Goal: Information Seeking & Learning: Check status

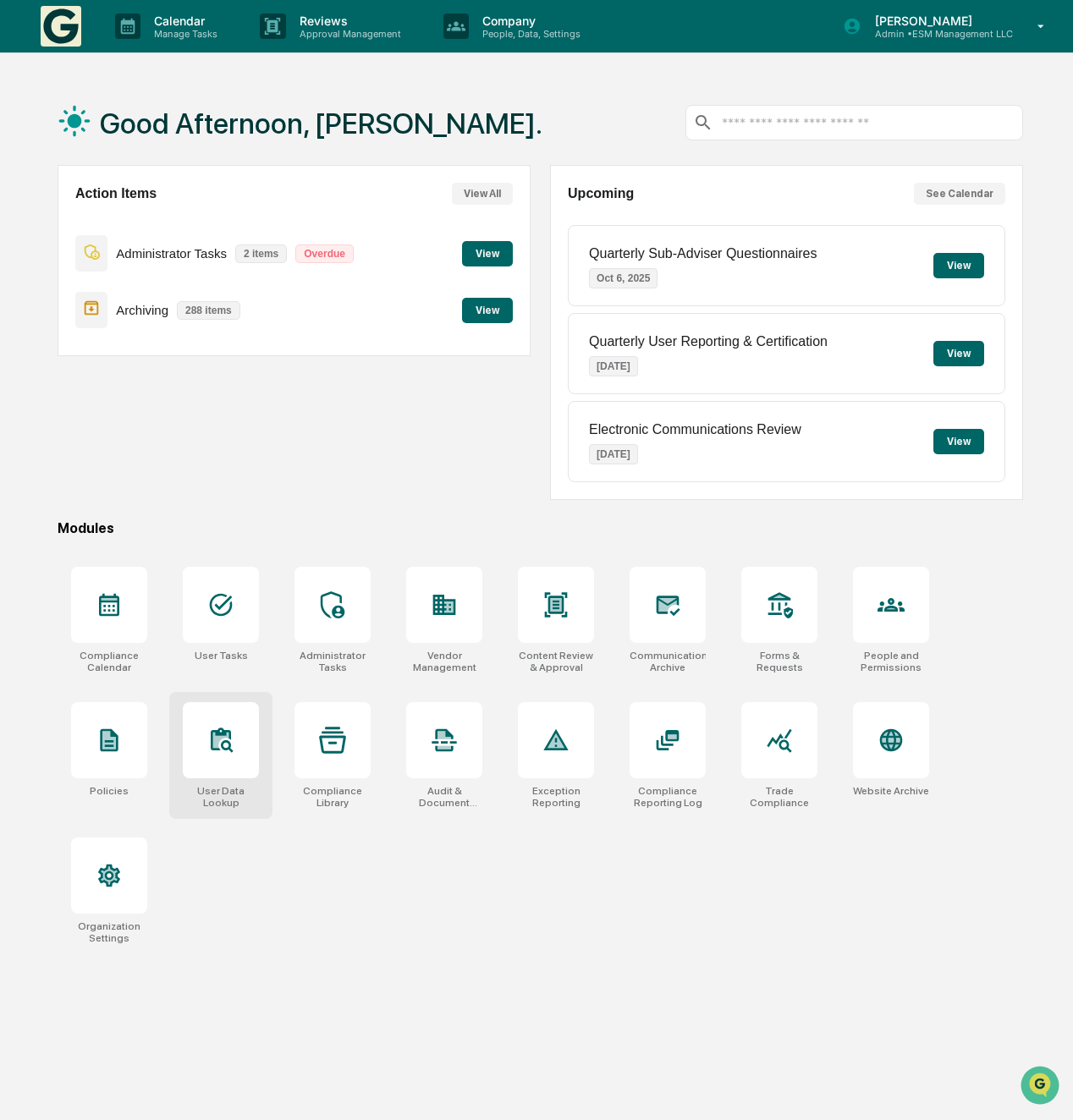
click at [230, 739] on icon at bounding box center [221, 741] width 27 height 27
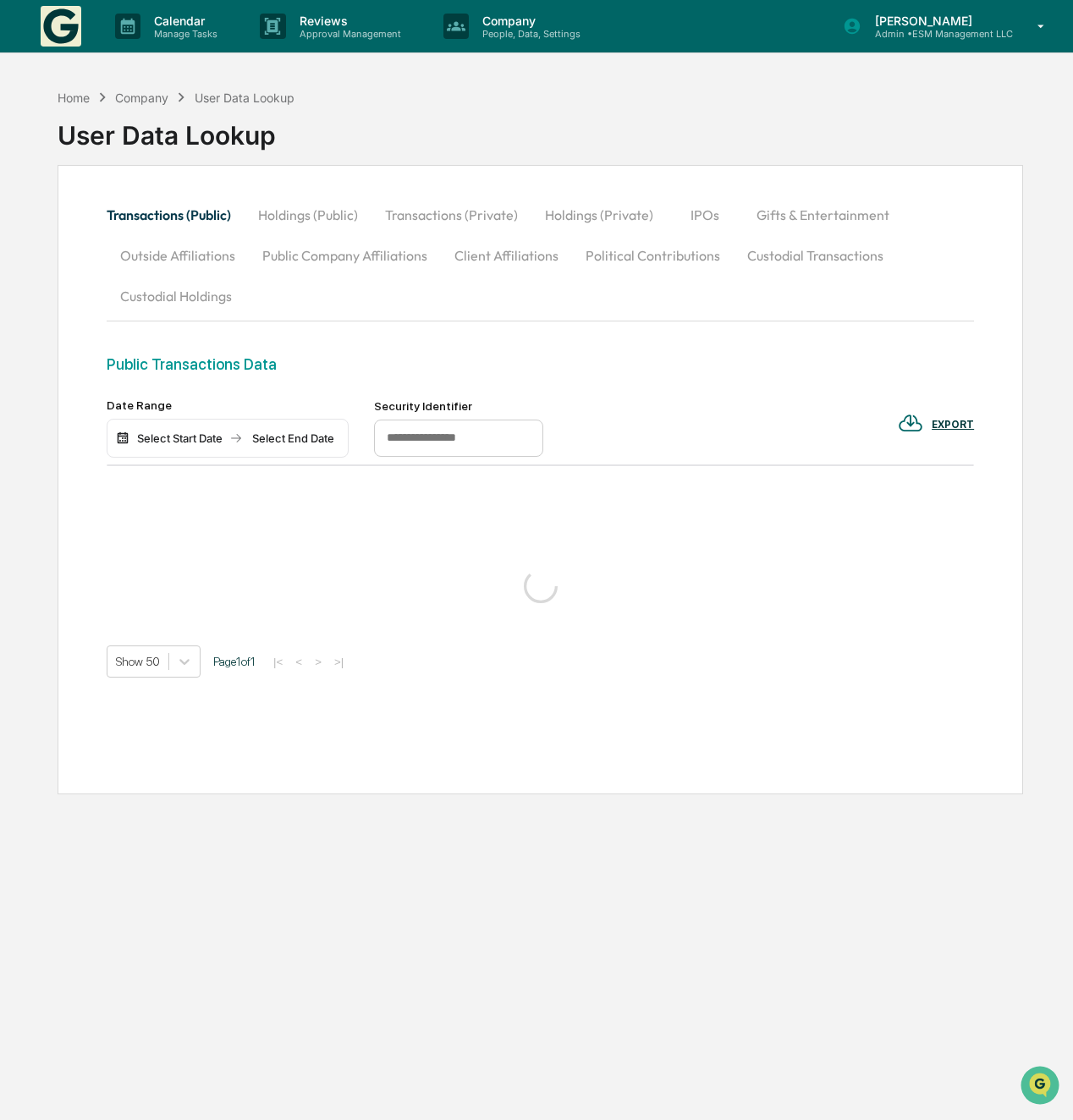
click at [475, 211] on button "Transactions (Private)" at bounding box center [451, 215] width 160 height 41
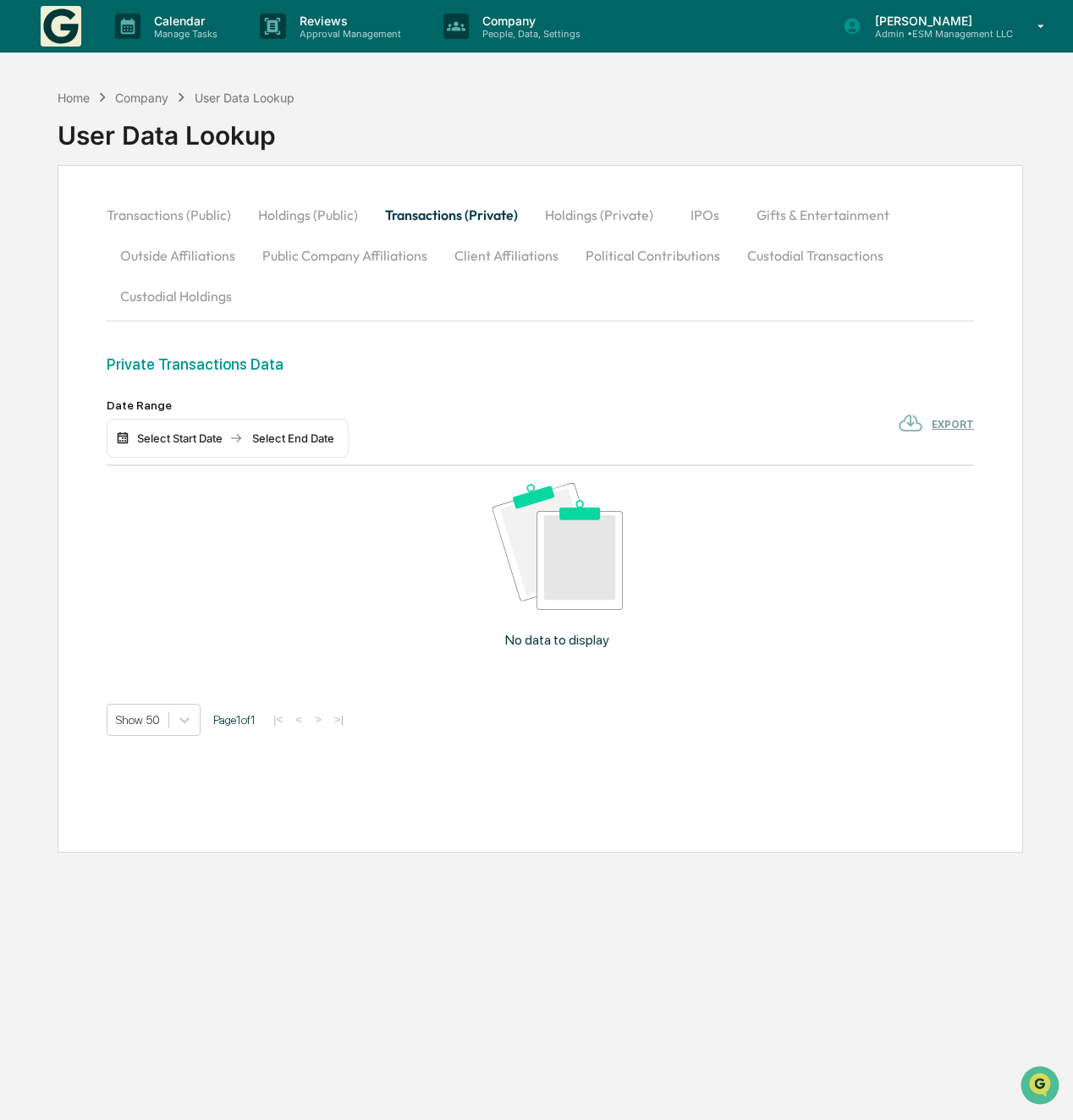
click at [211, 422] on div "Select Start Date Select End Date" at bounding box center [228, 438] width 242 height 39
click at [209, 439] on div "Select Start Date" at bounding box center [179, 438] width 93 height 14
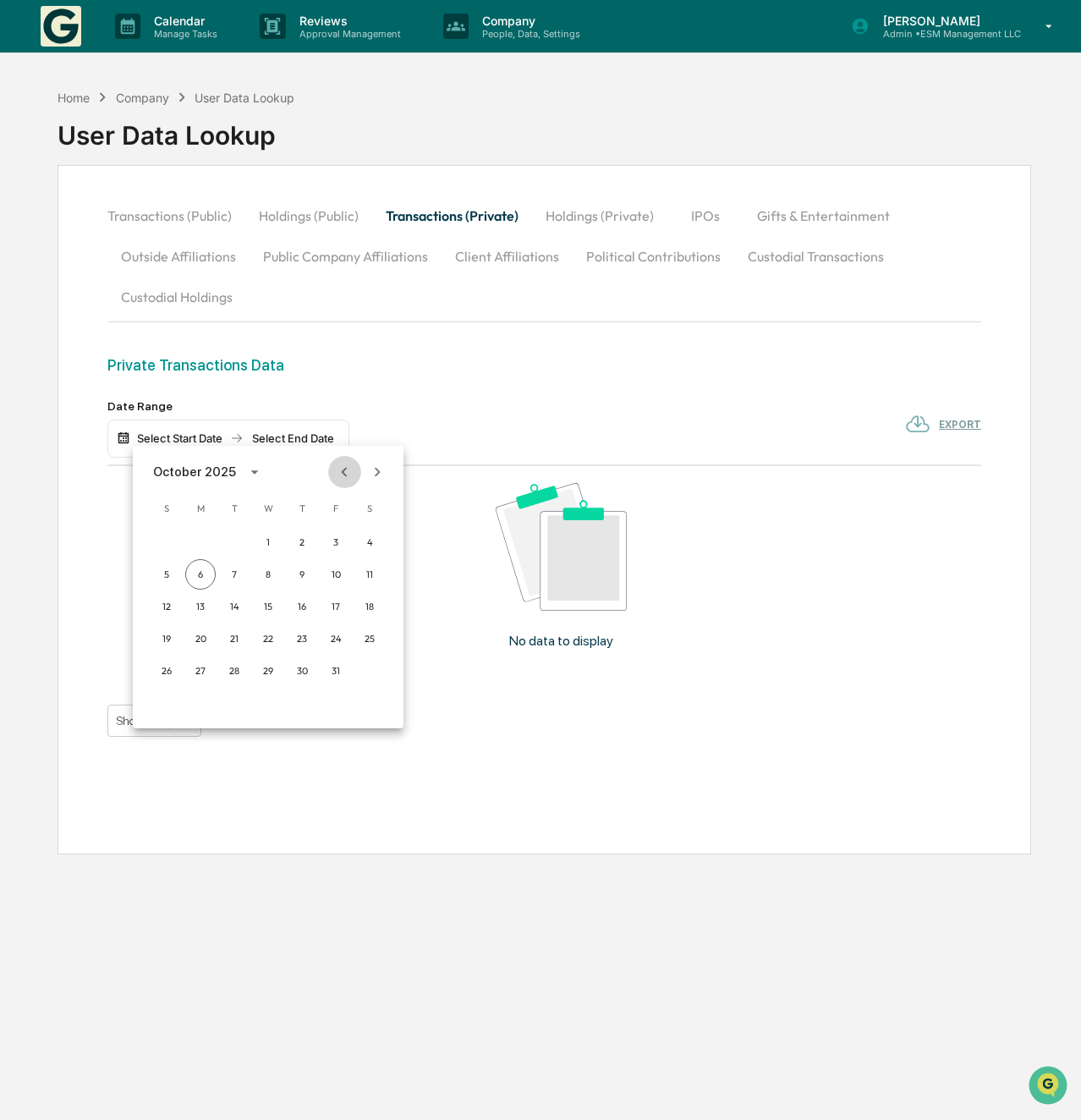
click at [340, 471] on icon "Previous month" at bounding box center [344, 471] width 18 height 18
click at [337, 542] on button "1" at bounding box center [335, 542] width 30 height 30
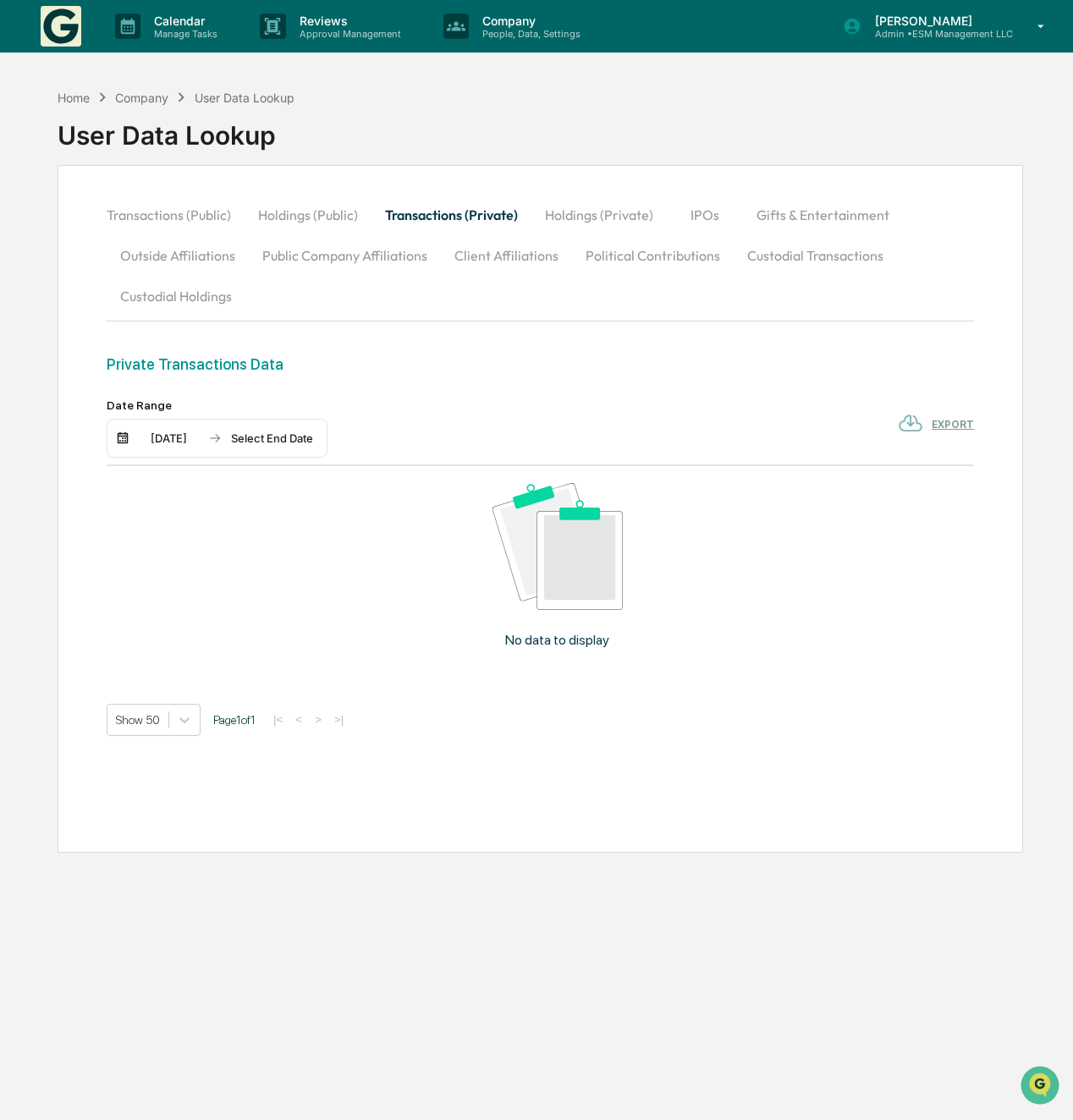
click at [281, 443] on div "Select End Date" at bounding box center [271, 438] width 93 height 14
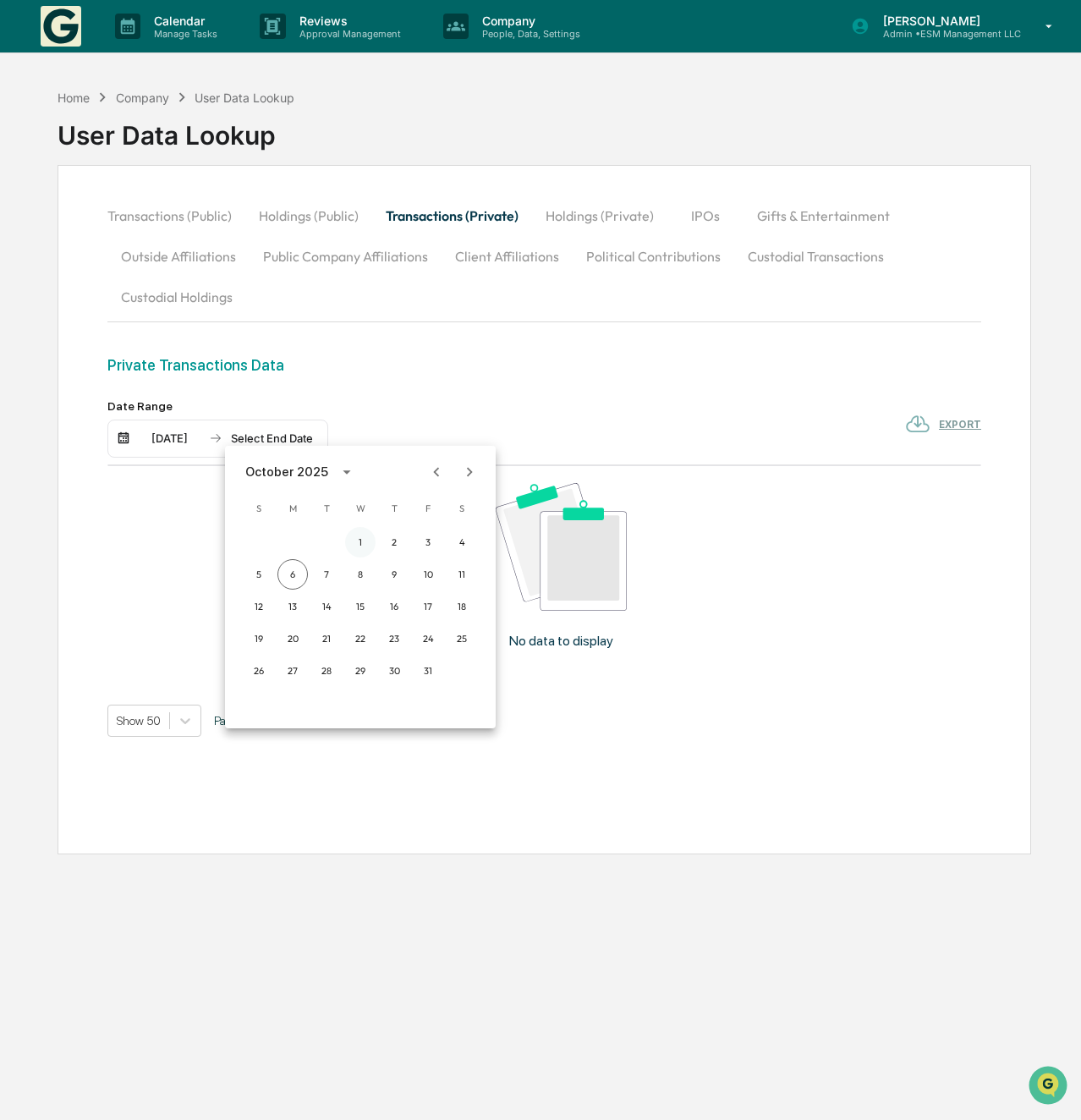
click at [364, 544] on button "1" at bounding box center [360, 542] width 30 height 30
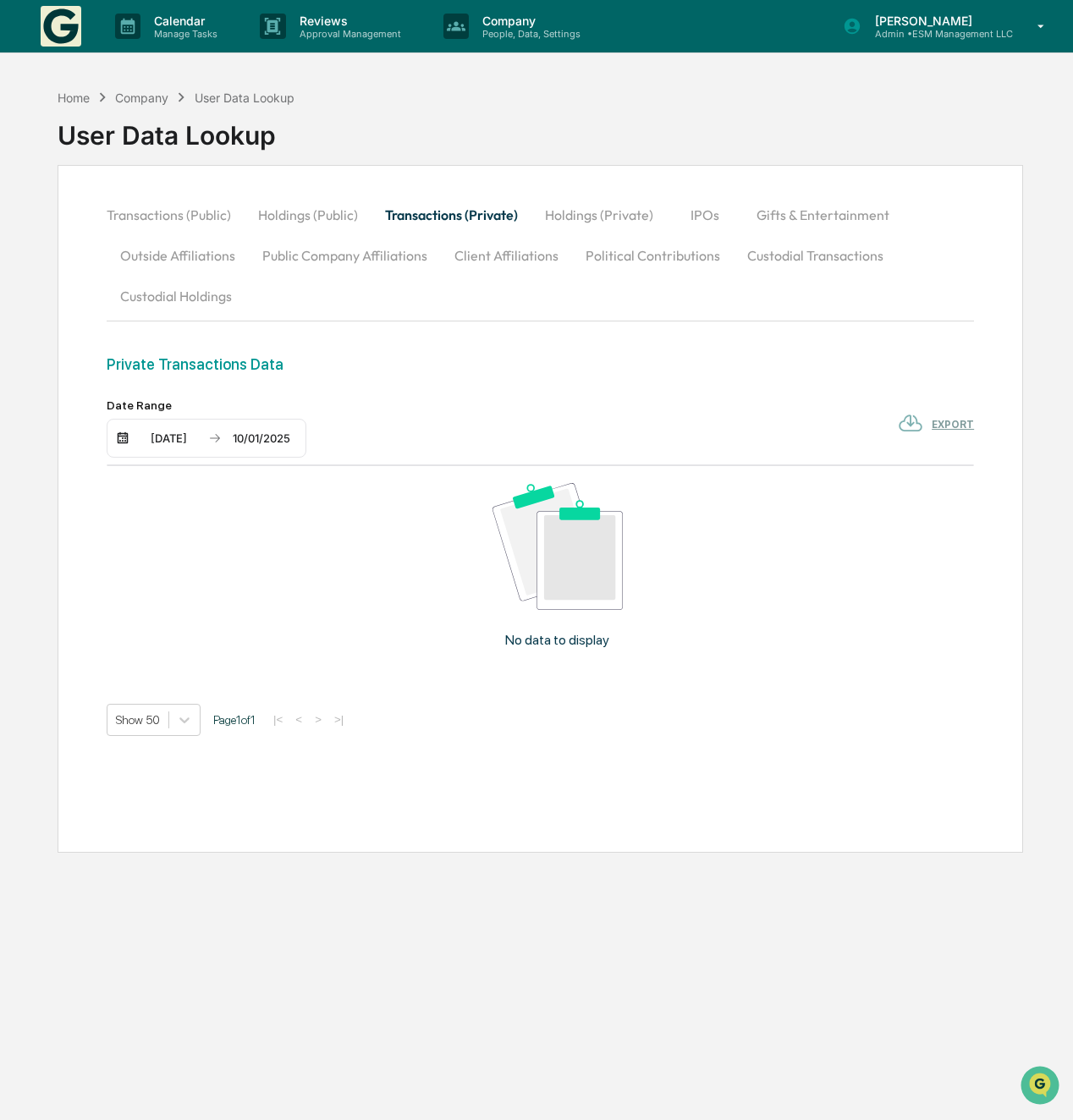
click at [465, 217] on button "Transactions (Private)" at bounding box center [451, 215] width 160 height 41
click at [220, 217] on button "Transactions (Public)" at bounding box center [175, 215] width 138 height 41
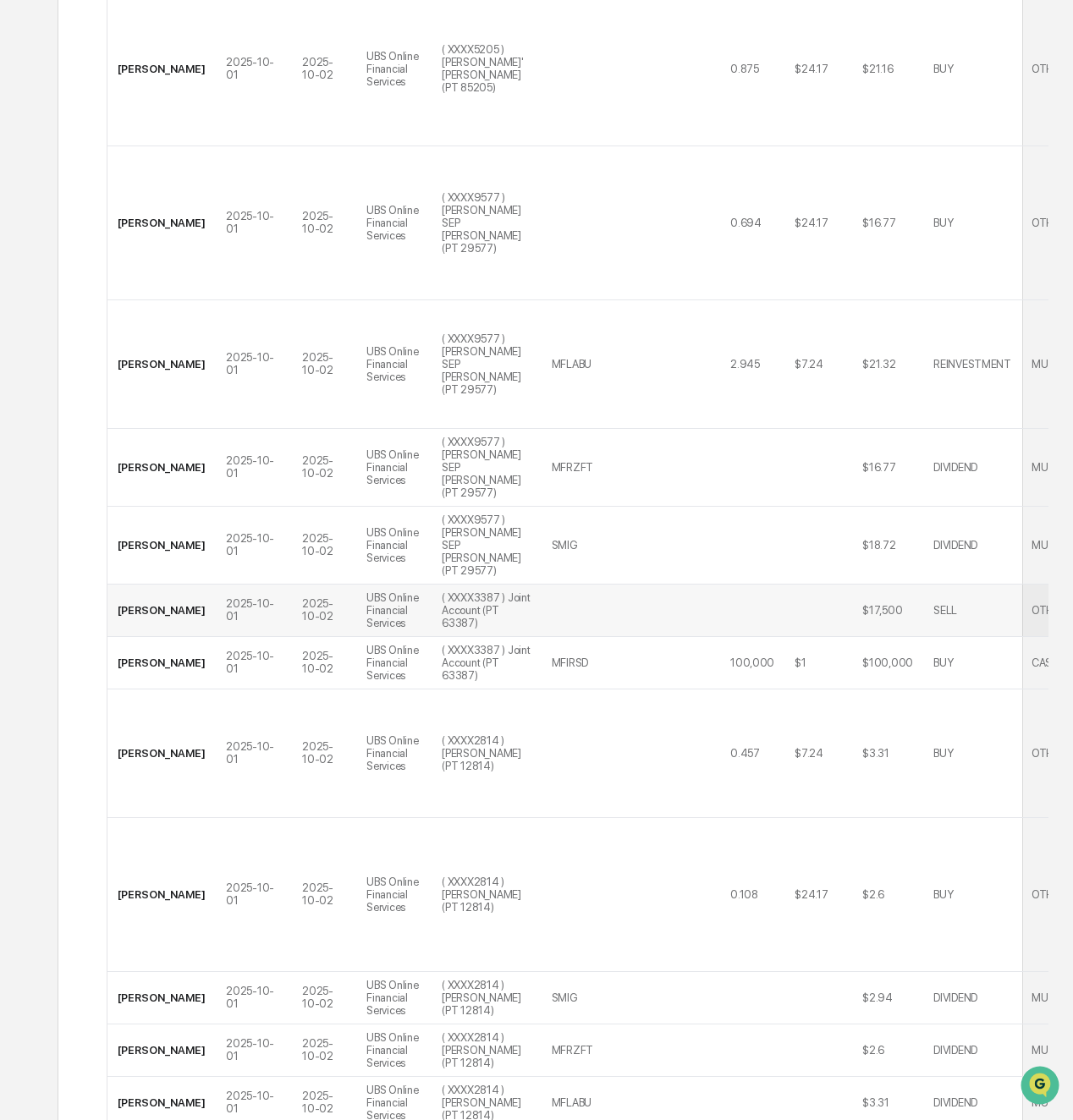
scroll to position [3127, 0]
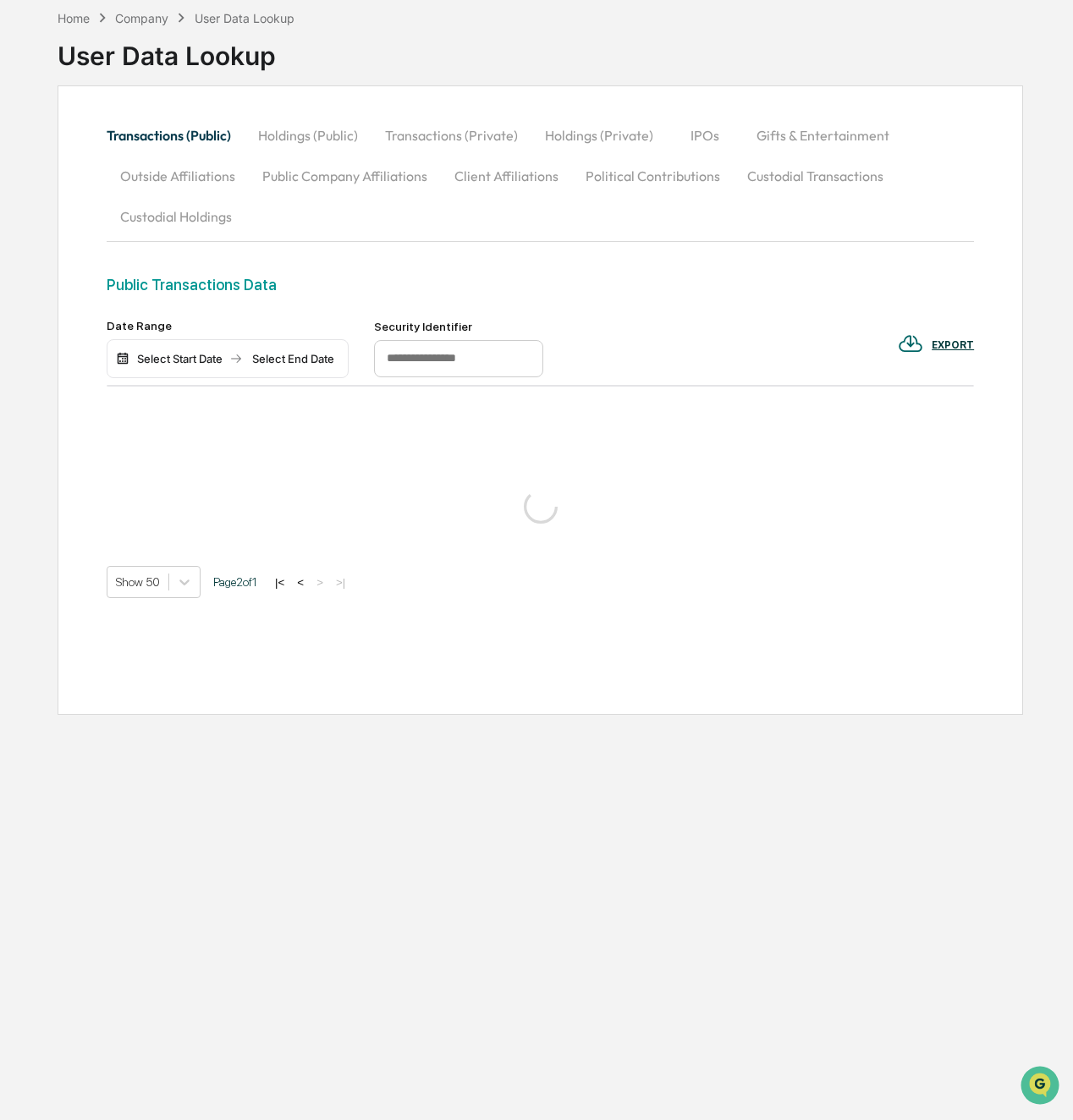
click at [435, 481] on div at bounding box center [540, 507] width 868 height 68
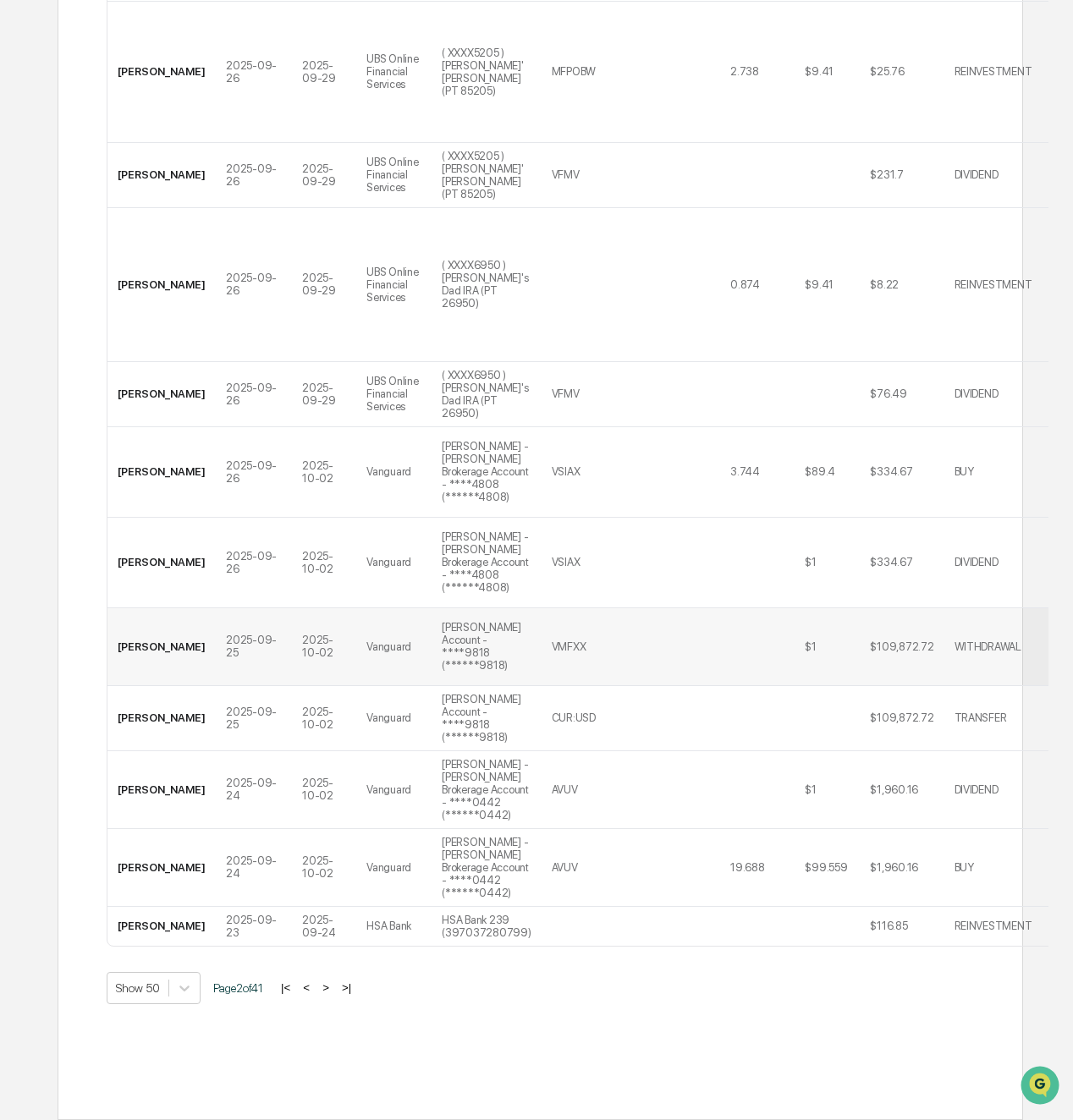
scroll to position [4238, 0]
click at [348, 980] on button ">|" at bounding box center [346, 987] width 19 height 15
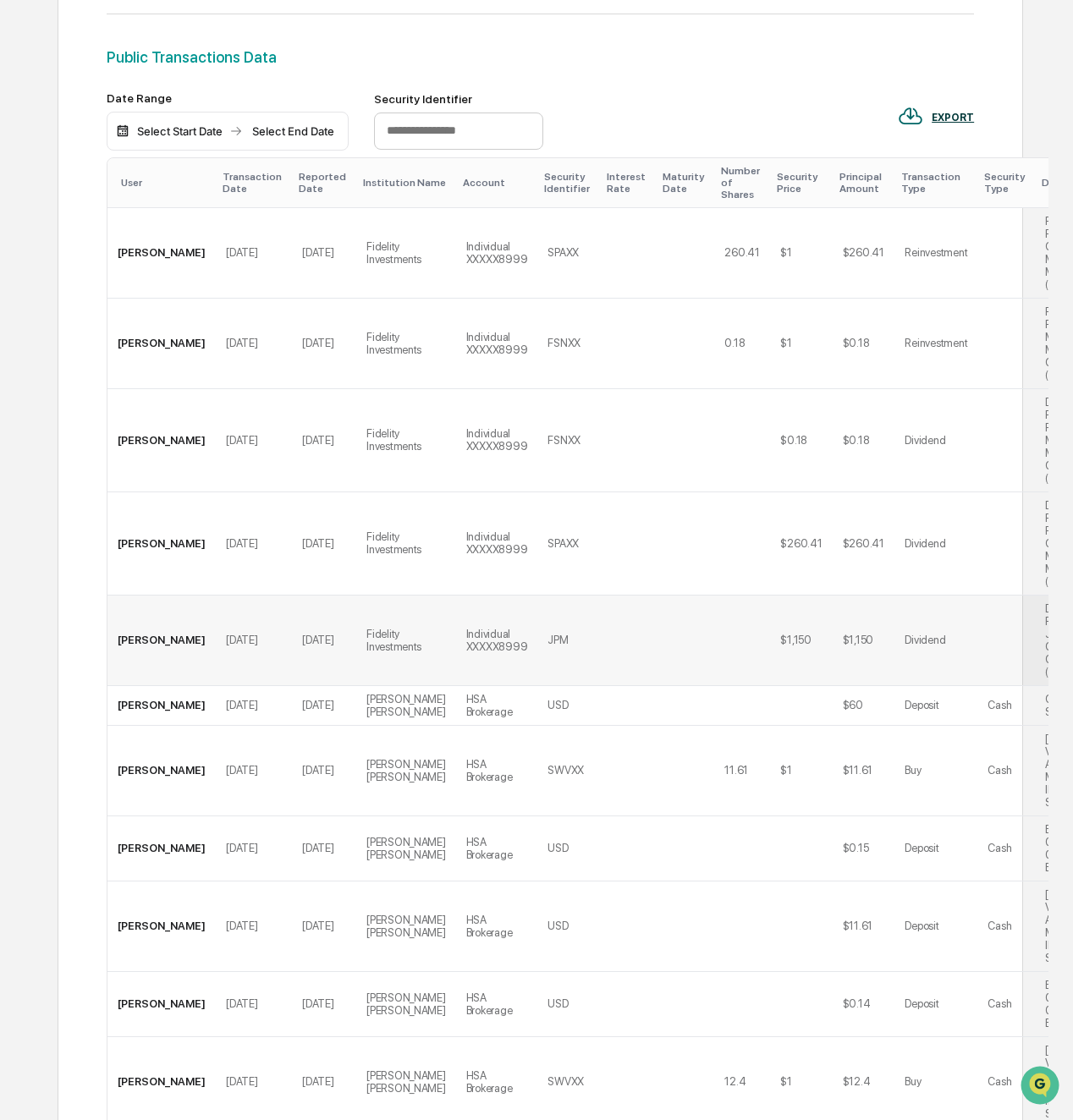
scroll to position [0, 0]
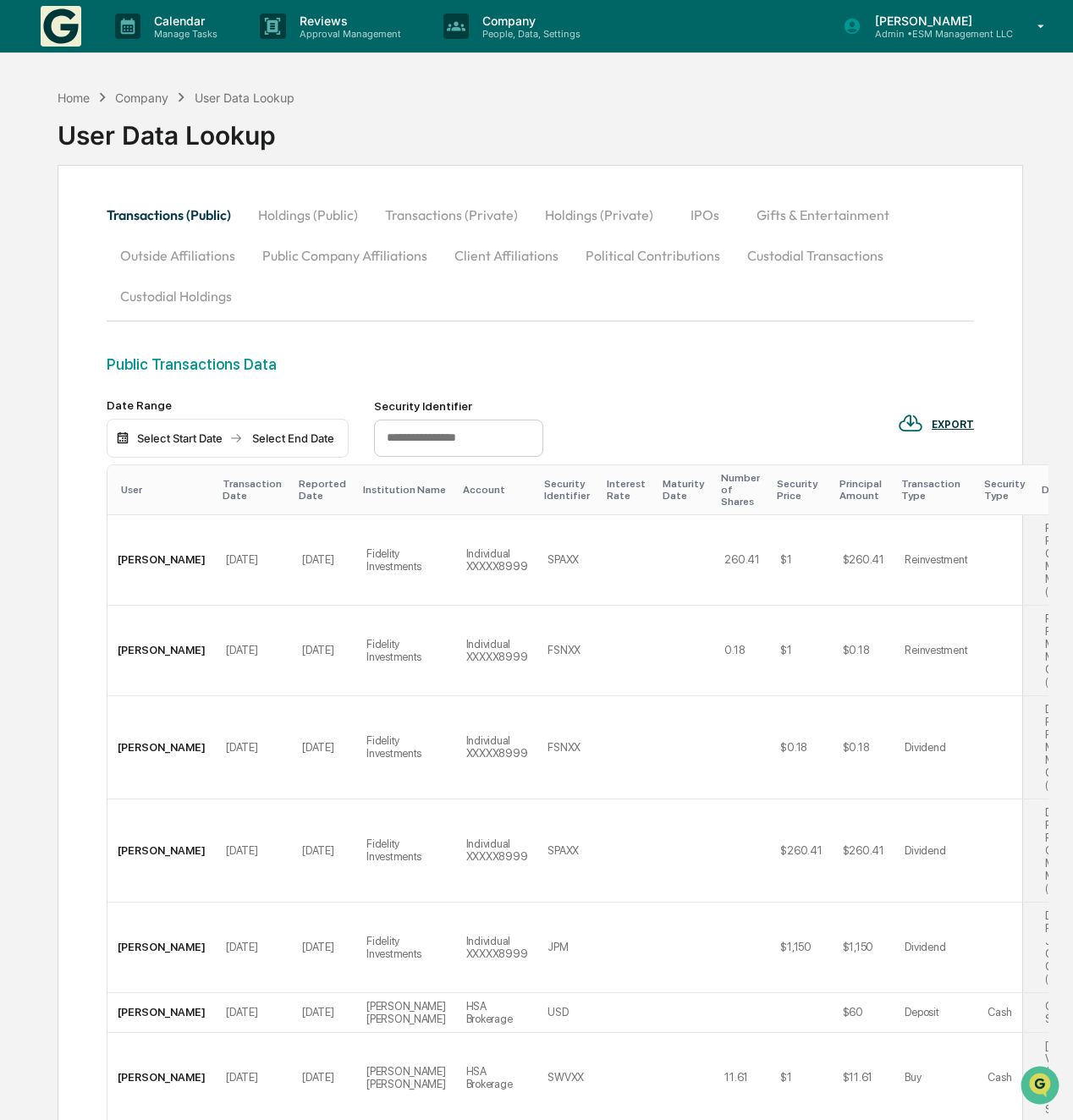
click at [297, 442] on div "Select End Date" at bounding box center [293, 438] width 93 height 14
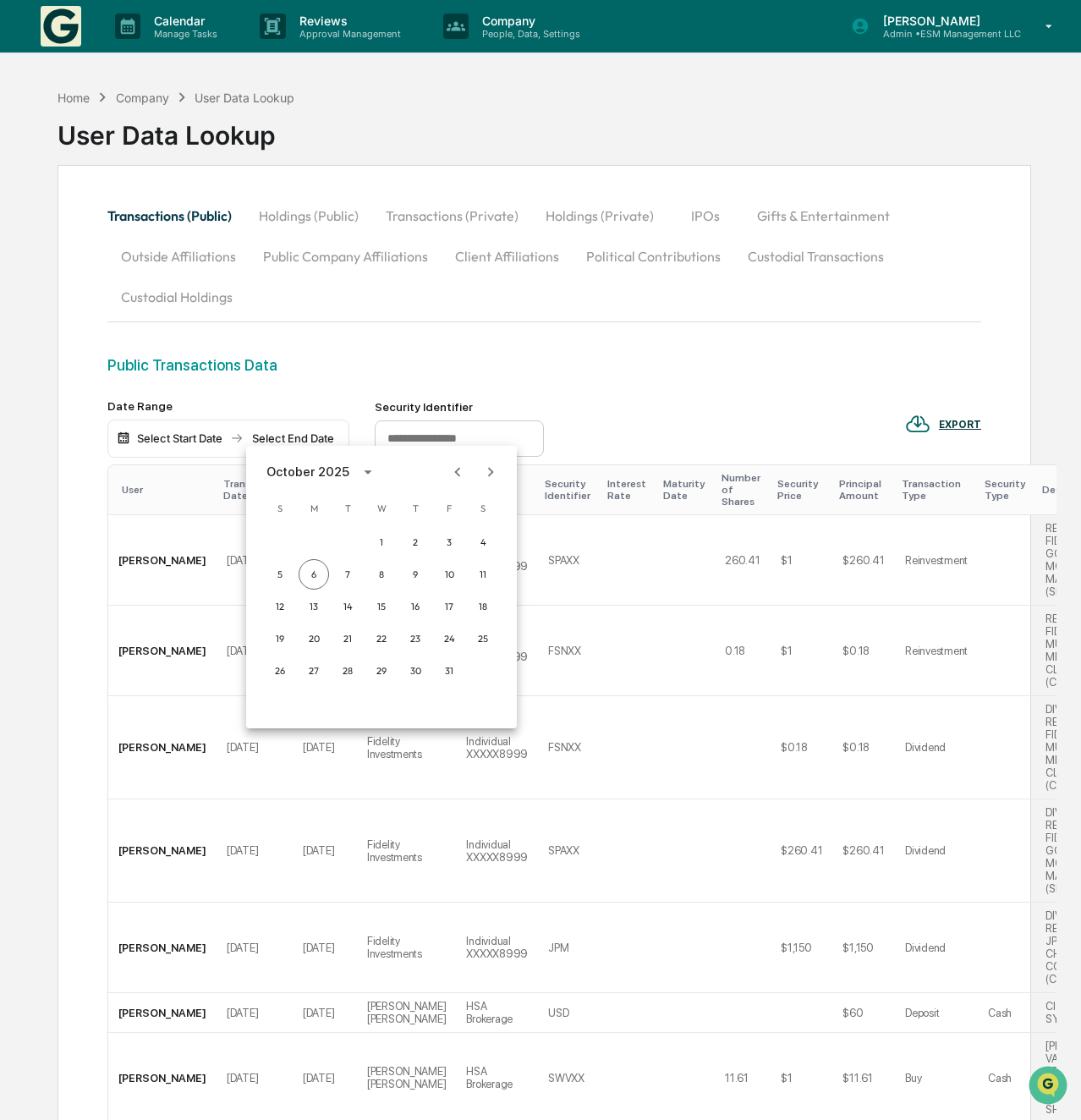
click at [190, 428] on div at bounding box center [540, 560] width 1081 height 1120
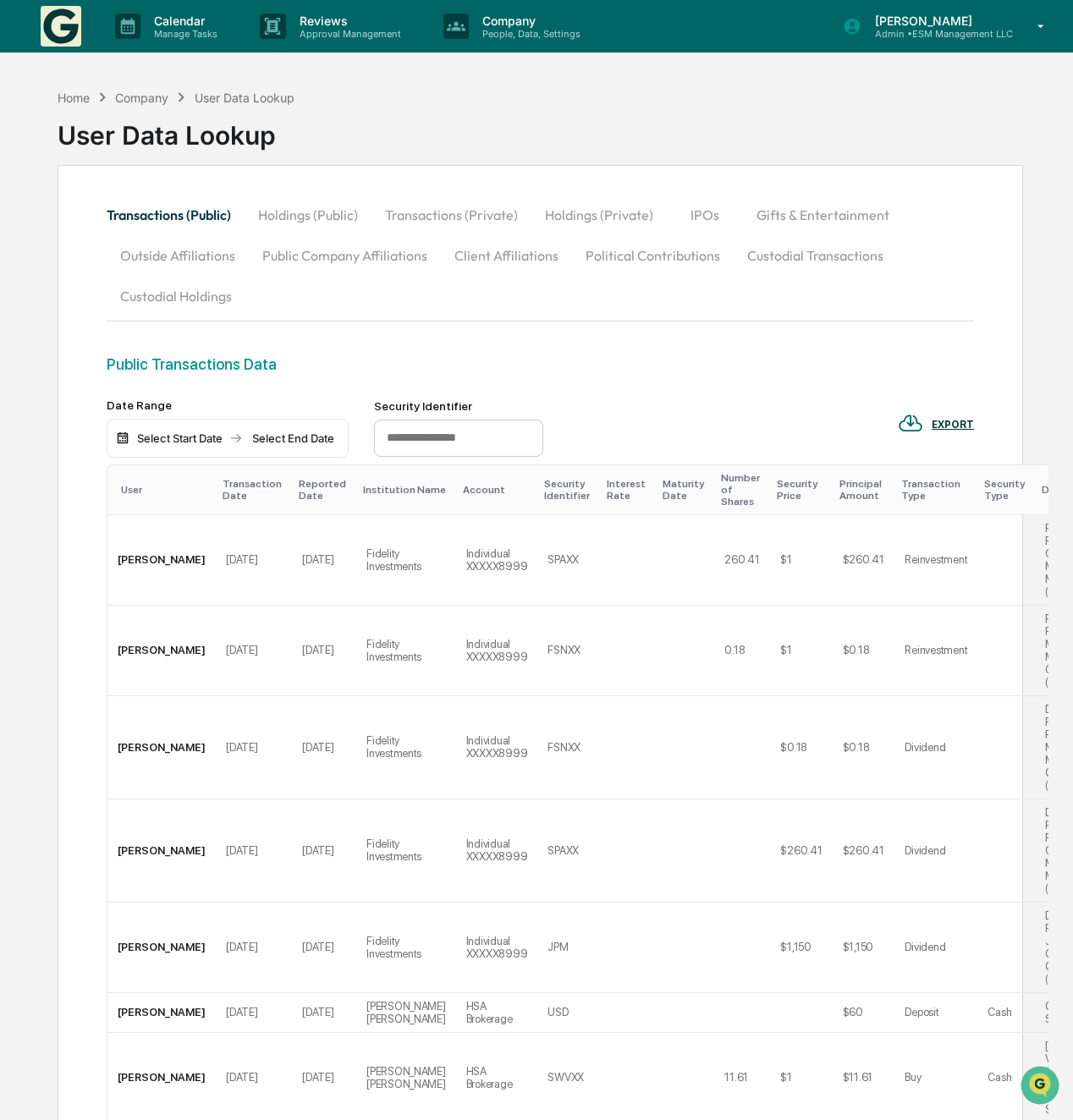
click at [193, 450] on div "Select Start Date Select End Date" at bounding box center [228, 438] width 242 height 39
click at [176, 442] on div "Select Start Date" at bounding box center [179, 438] width 93 height 14
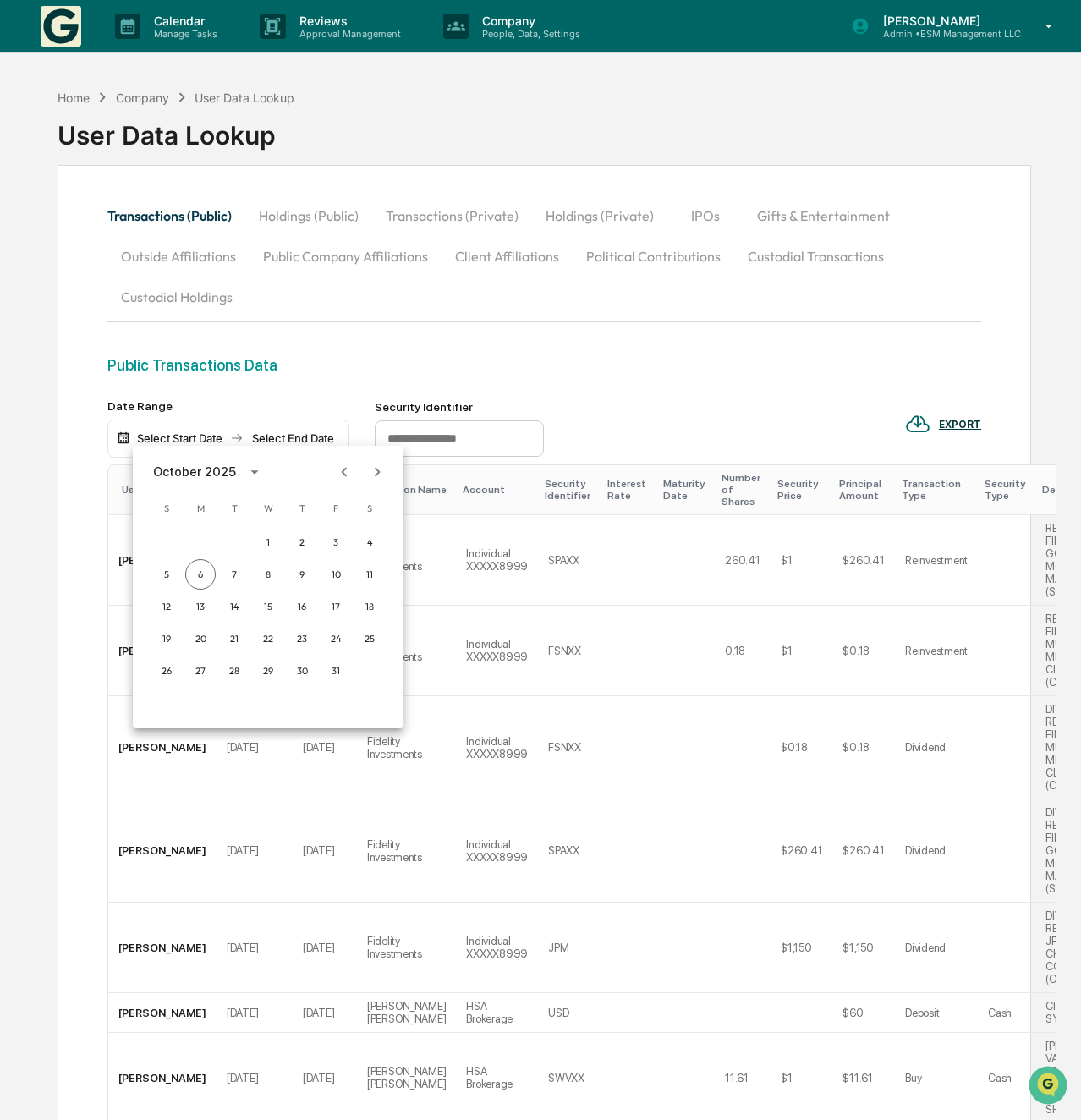
click at [344, 477] on icon "Previous month" at bounding box center [344, 471] width 18 height 18
click at [235, 542] on button "1" at bounding box center [234, 542] width 30 height 30
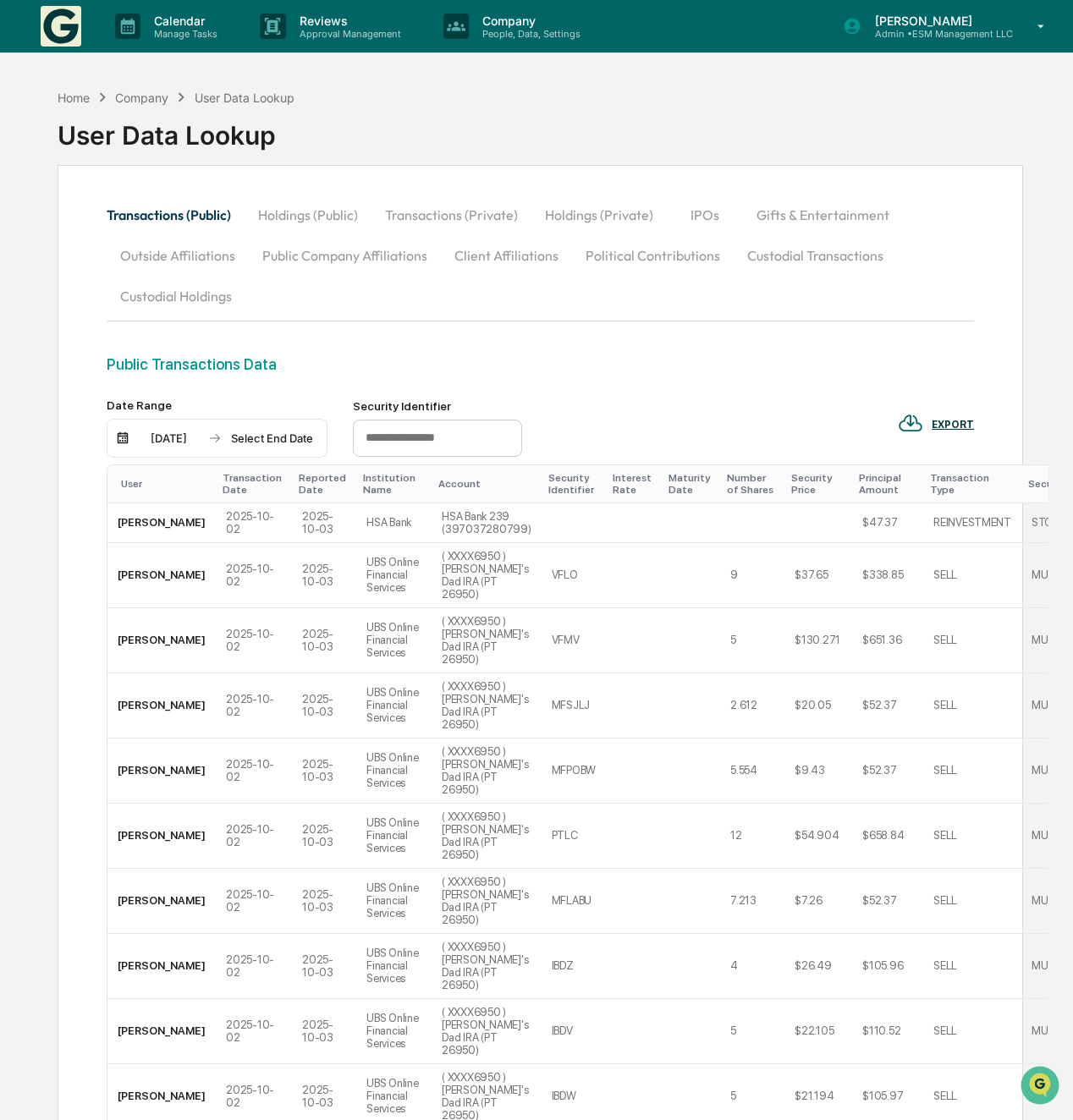
click at [286, 432] on div "Select End Date" at bounding box center [271, 438] width 93 height 14
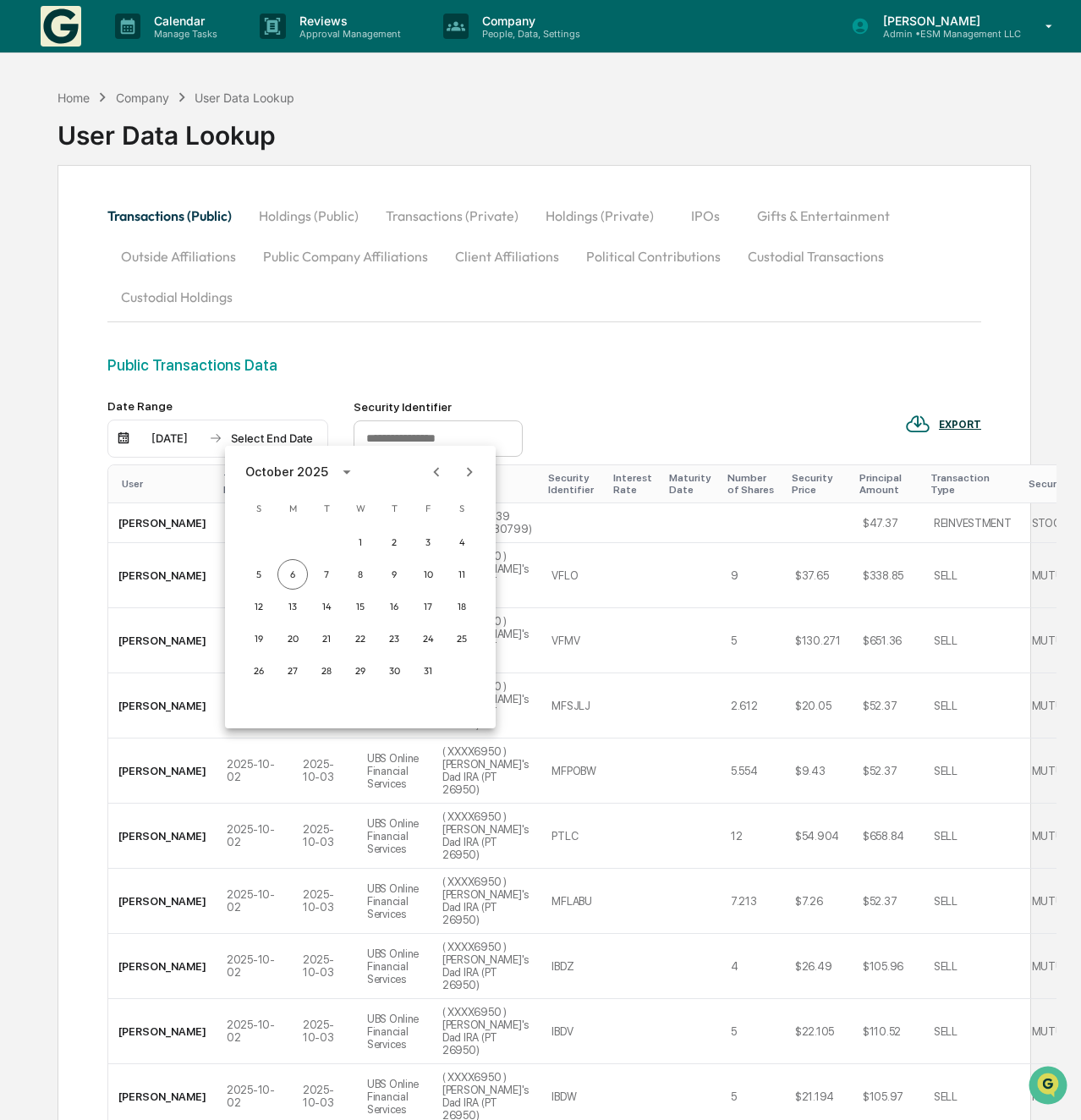
click at [439, 471] on icon "Previous month" at bounding box center [436, 471] width 18 height 18
click at [326, 667] on button "30" at bounding box center [326, 670] width 30 height 30
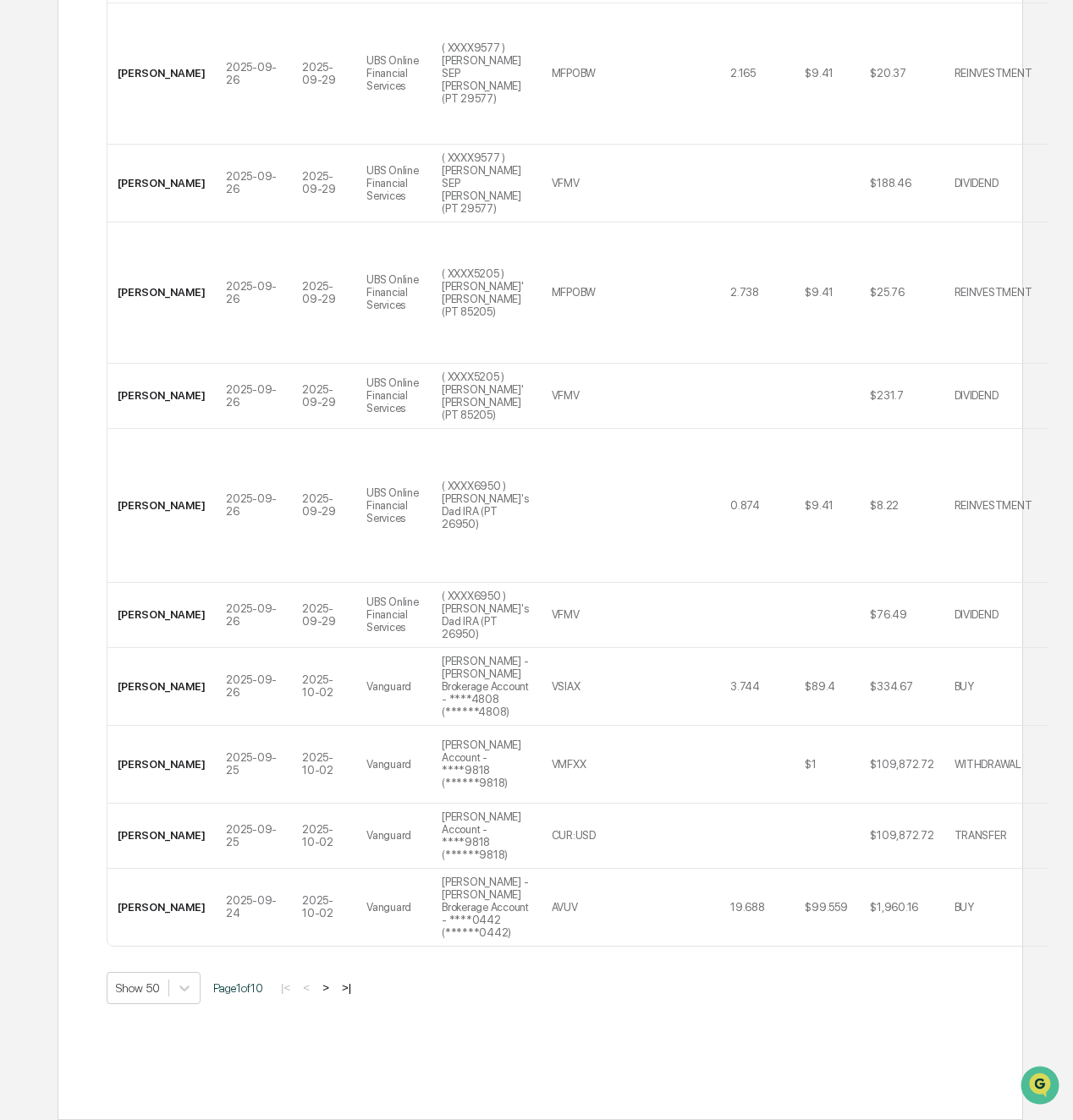
scroll to position [3952, 0]
click at [347, 980] on button ">|" at bounding box center [346, 987] width 19 height 15
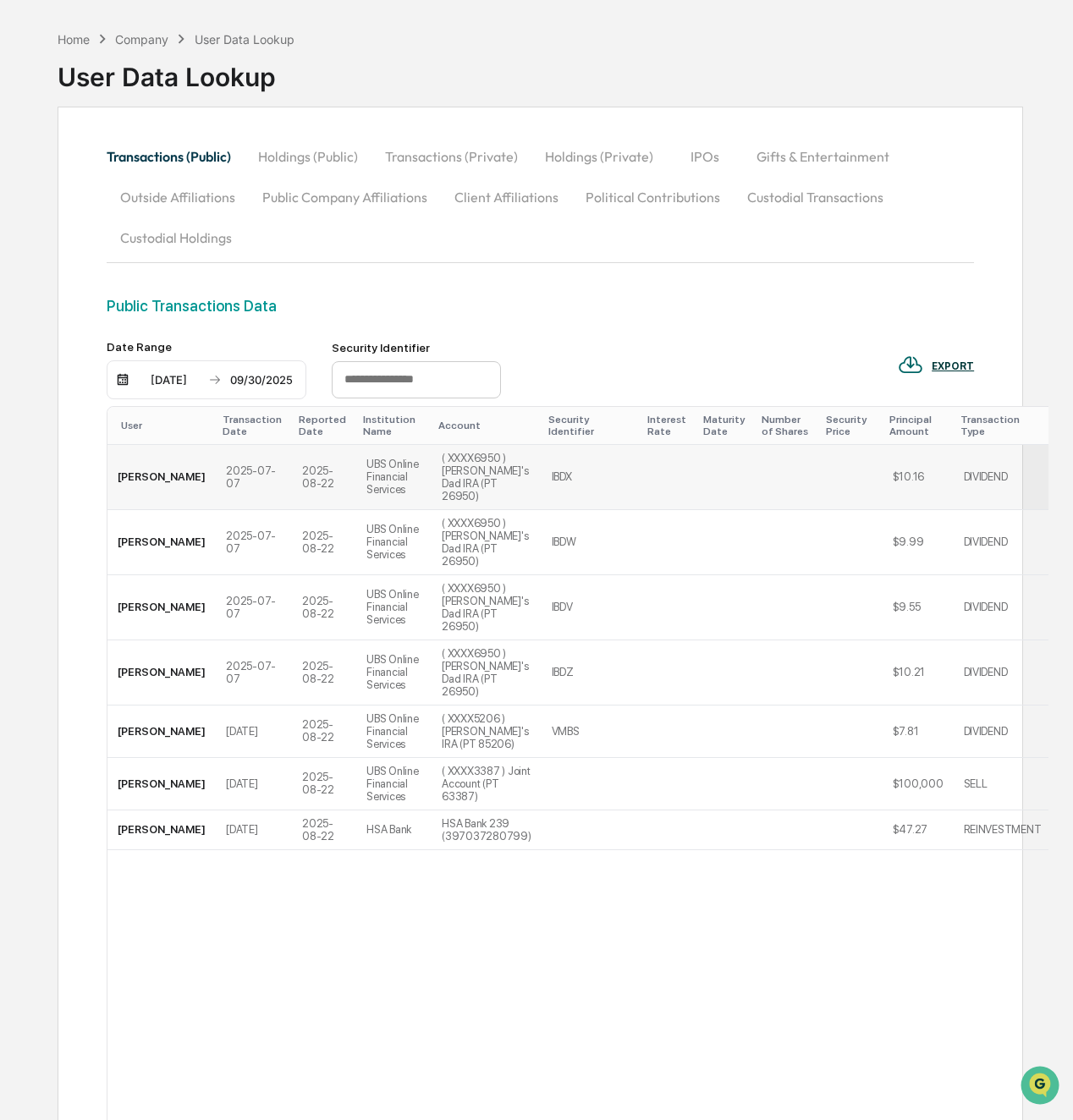
scroll to position [0, 0]
